Goal: Navigation & Orientation: Find specific page/section

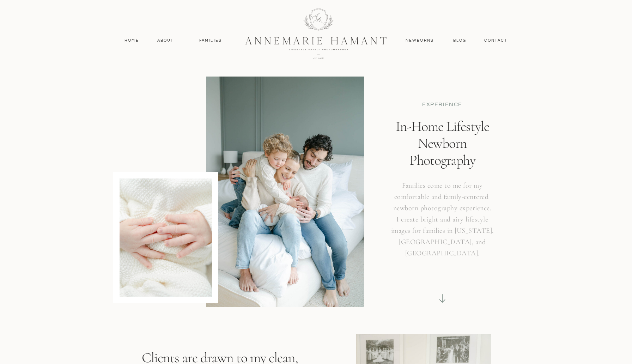
click at [326, 39] on div at bounding box center [315, 33] width 189 height 82
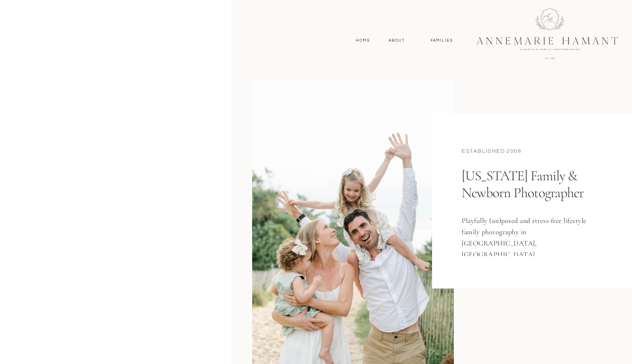
drag, startPoint x: 121, startPoint y: 100, endPoint x: 226, endPoint y: 99, distance: 104.4
click at [0, 0] on headings-map at bounding box center [0, 0] width 0 height 0
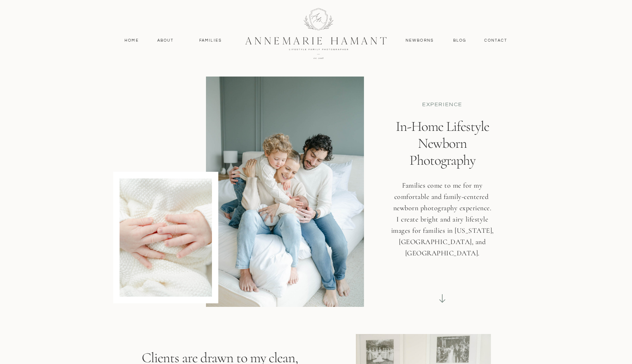
click at [307, 27] on div at bounding box center [315, 33] width 189 height 82
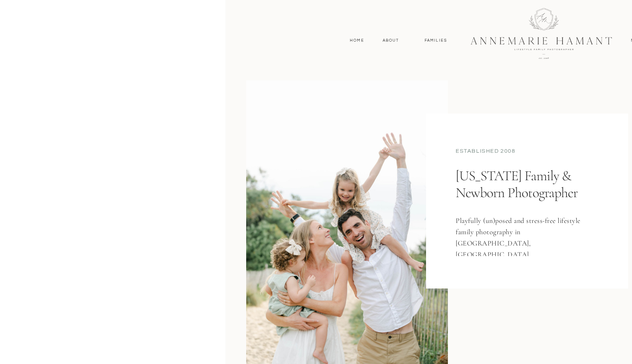
drag, startPoint x: 121, startPoint y: 63, endPoint x: 219, endPoint y: 63, distance: 98.4
click at [0, 0] on headings-map at bounding box center [0, 0] width 0 height 0
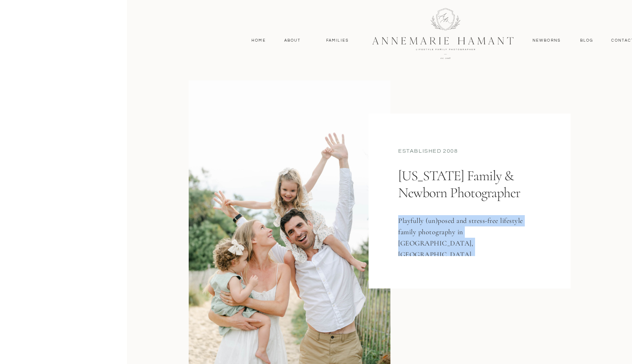
drag, startPoint x: 400, startPoint y: 220, endPoint x: 514, endPoint y: 245, distance: 116.6
click at [514, 245] on h3 "Playfully (un)posed and stress-free lifestyle family photography in [GEOGRAPHIC…" at bounding box center [464, 235] width 133 height 41
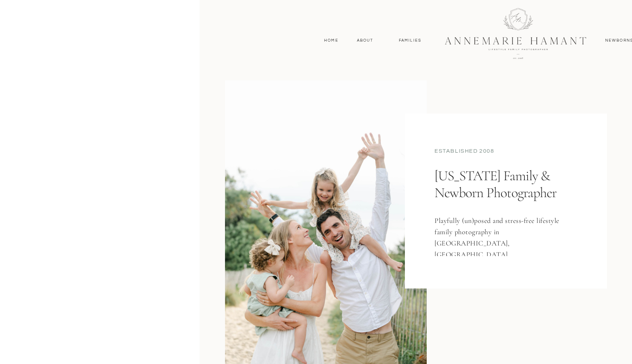
drag, startPoint x: 122, startPoint y: 81, endPoint x: 195, endPoint y: 86, distance: 72.8
click at [0, 0] on headings-map at bounding box center [0, 0] width 0 height 0
